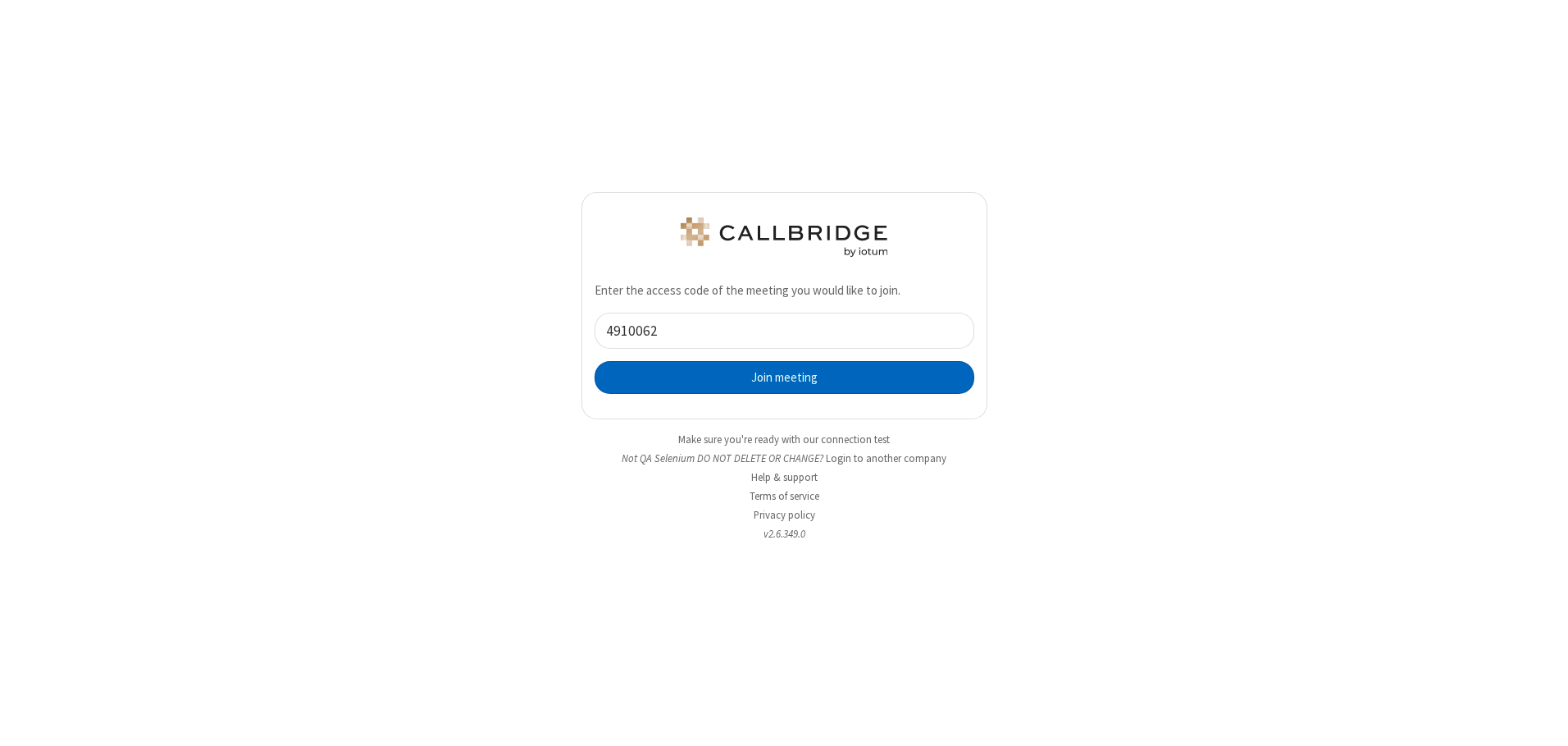
type input "4910062"
click at [784, 377] on button "Join meeting" at bounding box center [784, 378] width 379 height 33
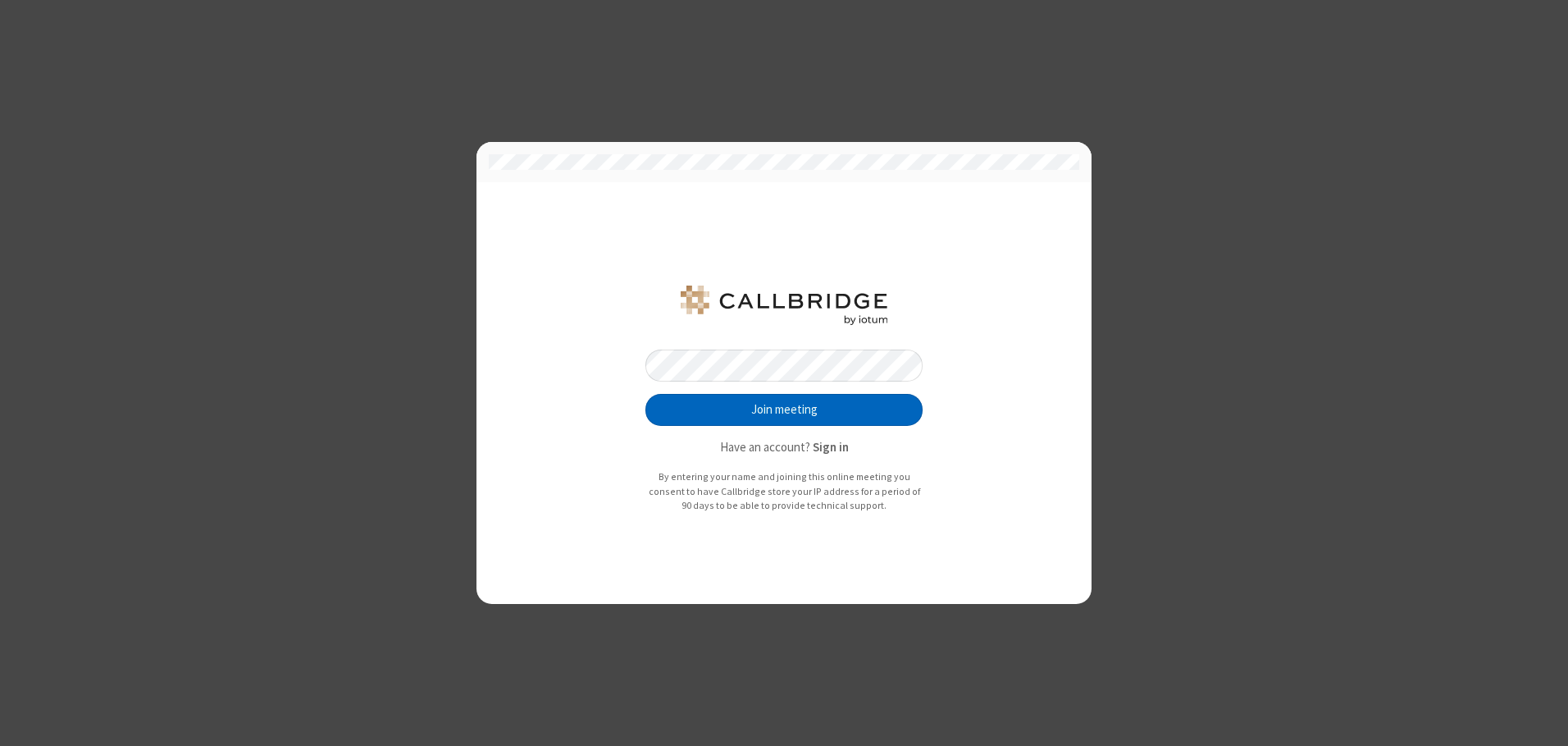
click at [784, 409] on button "Join meeting" at bounding box center [783, 410] width 277 height 33
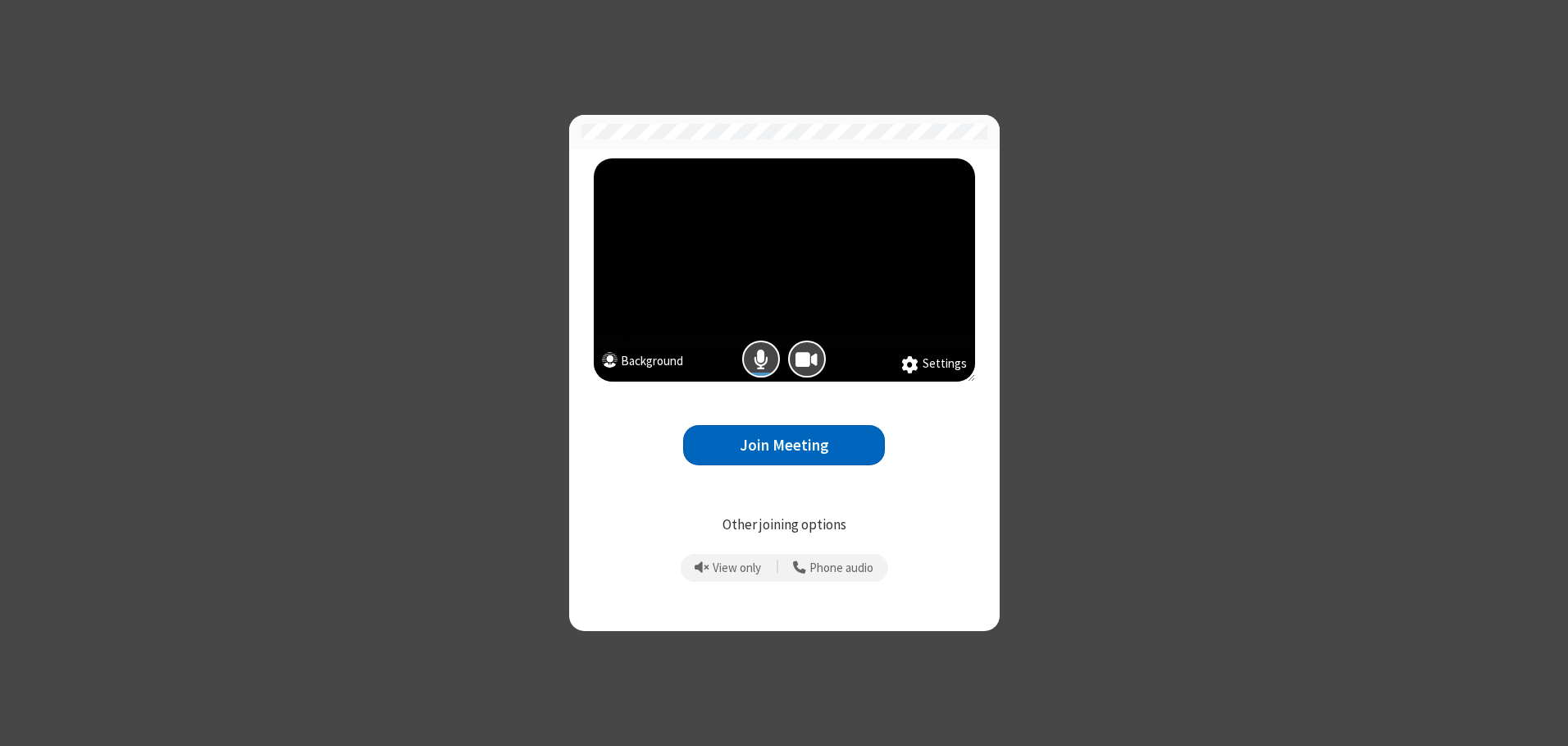
click at [784, 445] on button "Join Meeting" at bounding box center [784, 445] width 201 height 40
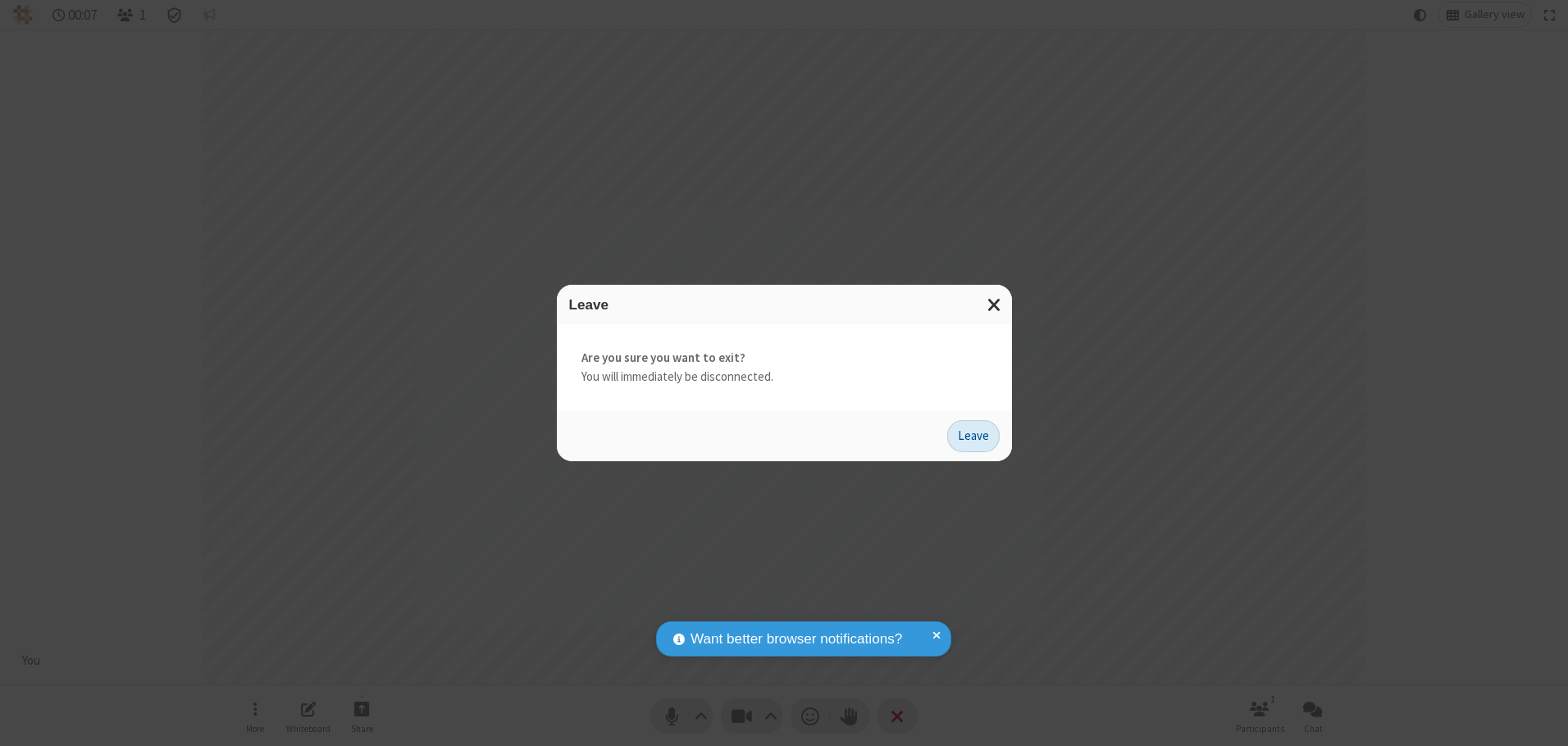
click at [973, 436] on button "Leave" at bounding box center [973, 437] width 52 height 33
